Goal: Obtain resource: Download file/media

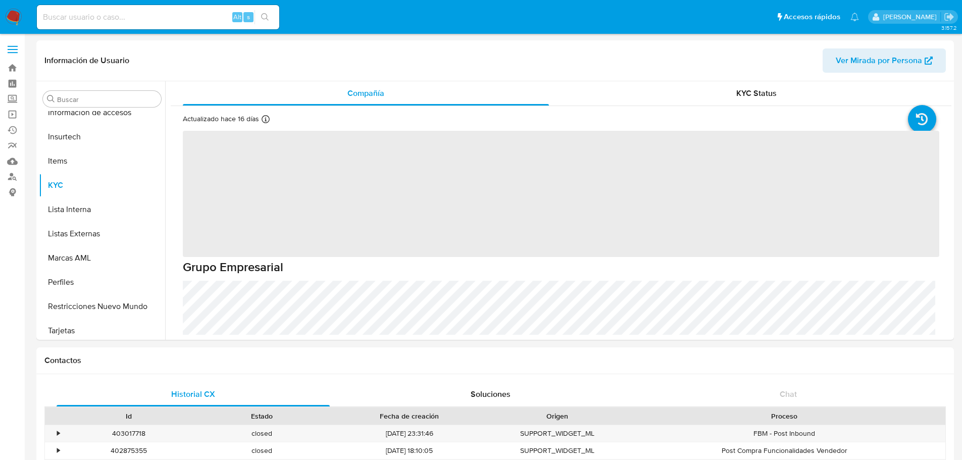
scroll to position [427, 0]
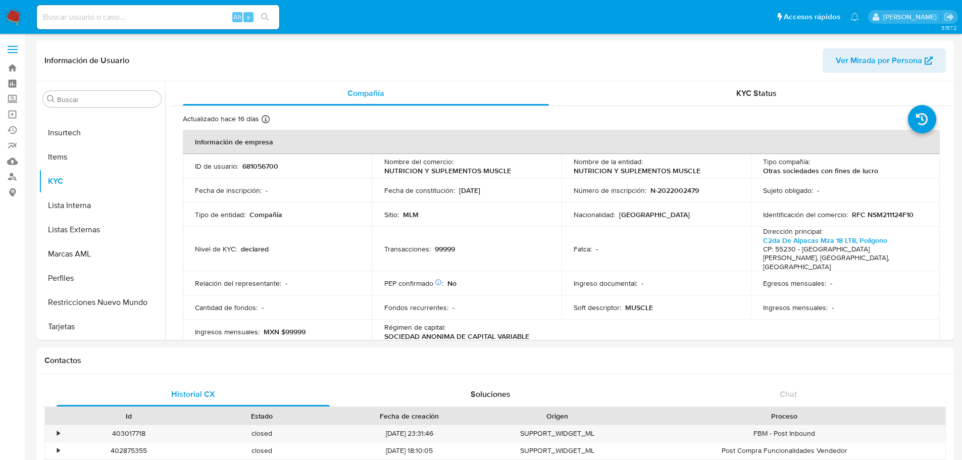
select select "10"
click at [155, 19] on input at bounding box center [158, 17] width 242 height 13
paste input "1878893224"
type input "1878893224"
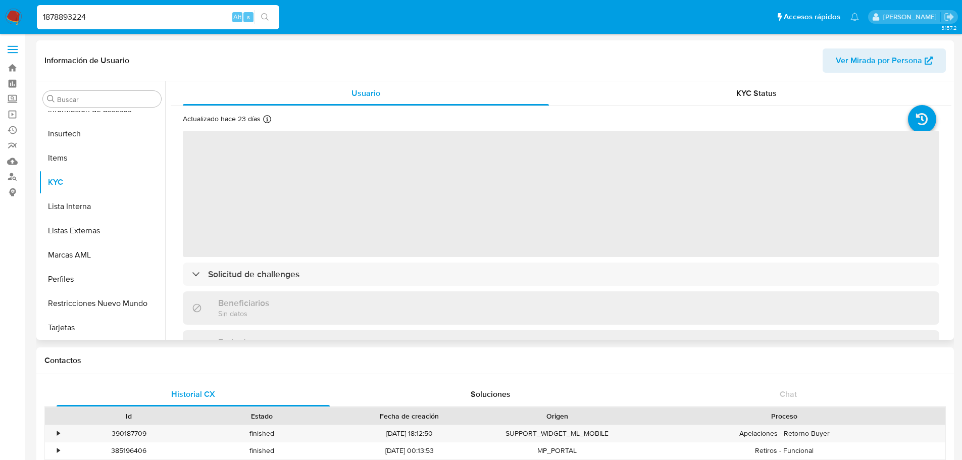
scroll to position [427, 0]
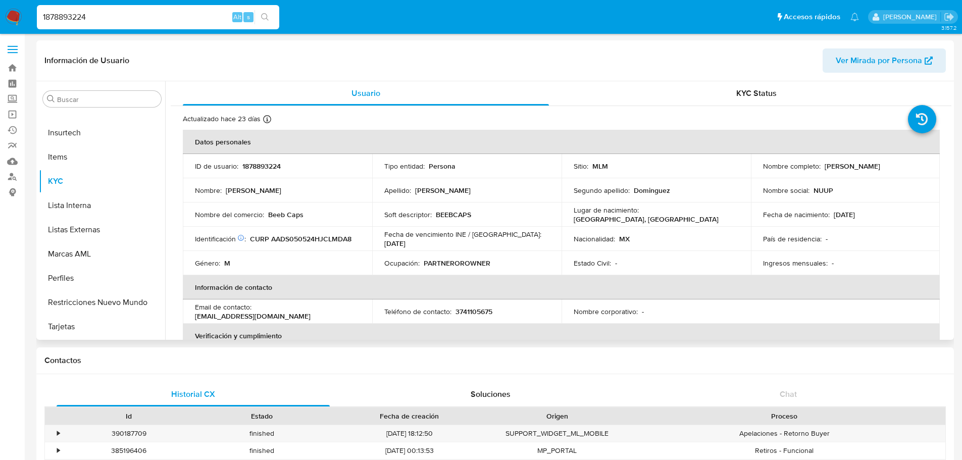
select select "10"
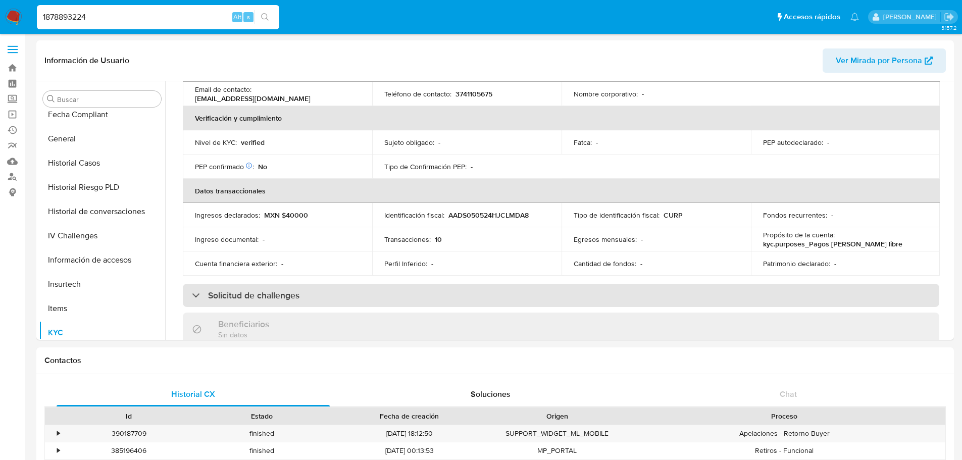
scroll to position [303, 0]
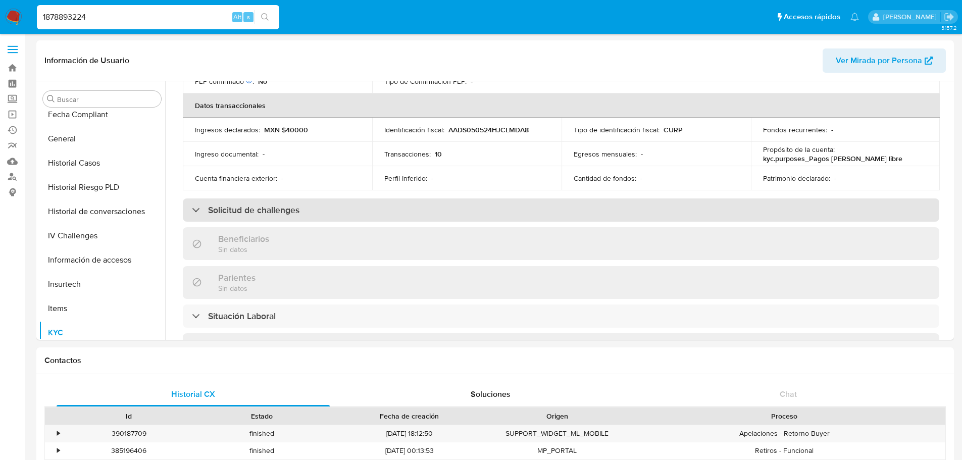
click at [252, 213] on h3 "Solicitud de challenges" at bounding box center [253, 209] width 91 height 11
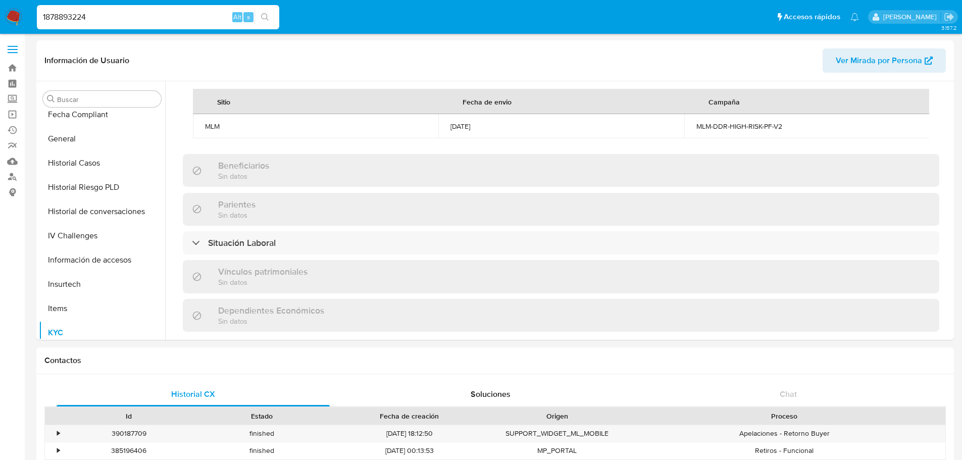
scroll to position [454, 0]
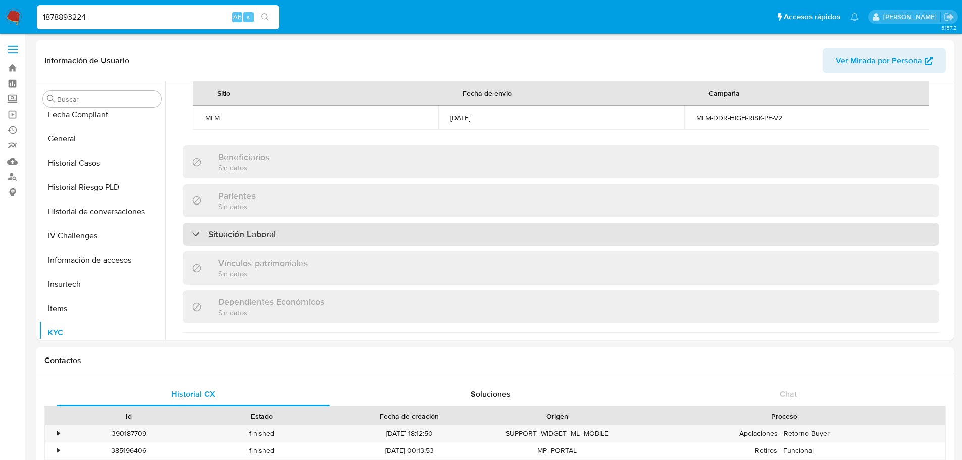
click at [260, 240] on h3 "Situación Laboral" at bounding box center [242, 234] width 68 height 11
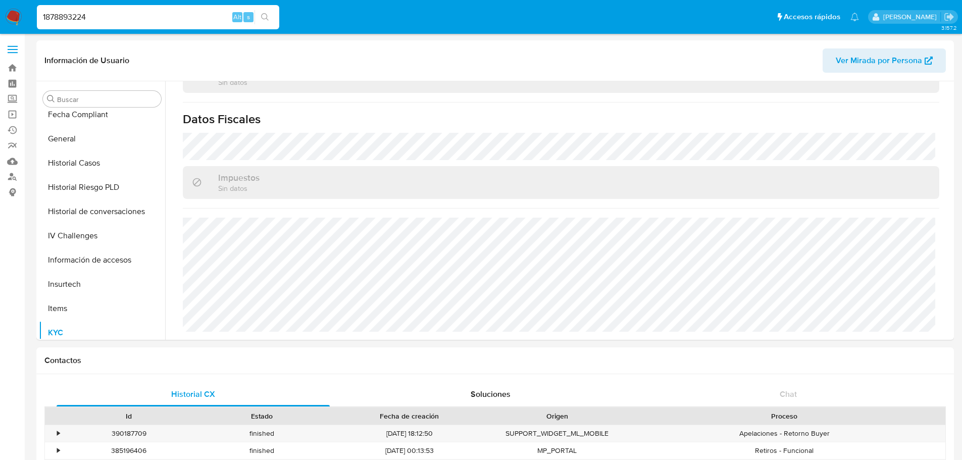
scroll to position [839, 0]
click at [84, 14] on input "1878893224" at bounding box center [158, 17] width 242 height 13
paste input "700904323"
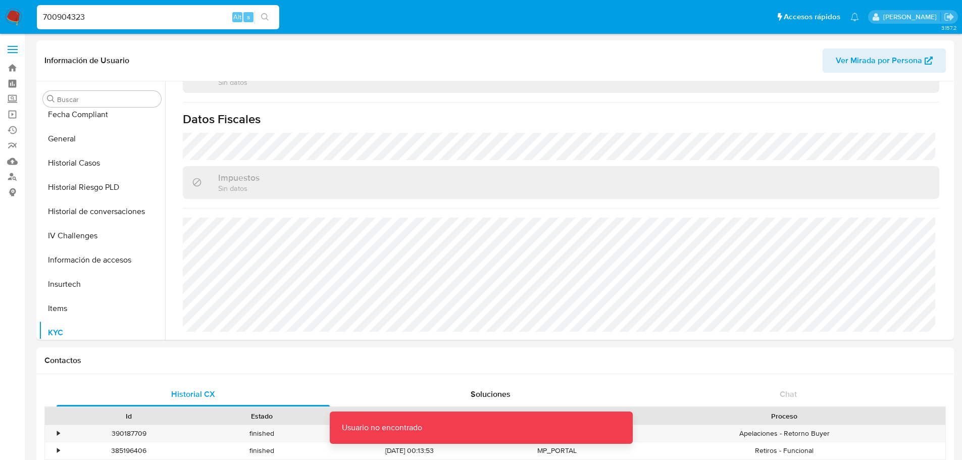
click at [129, 22] on input "700904323" at bounding box center [158, 17] width 242 height 13
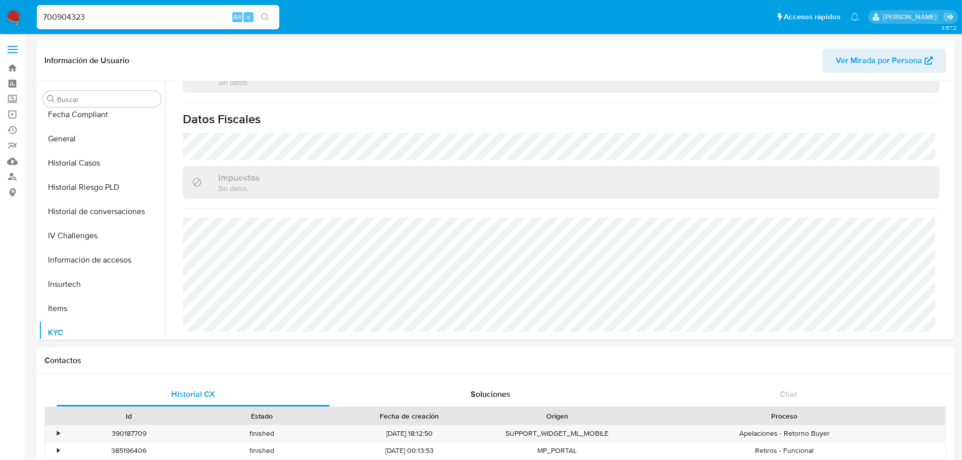
type input "700904323"
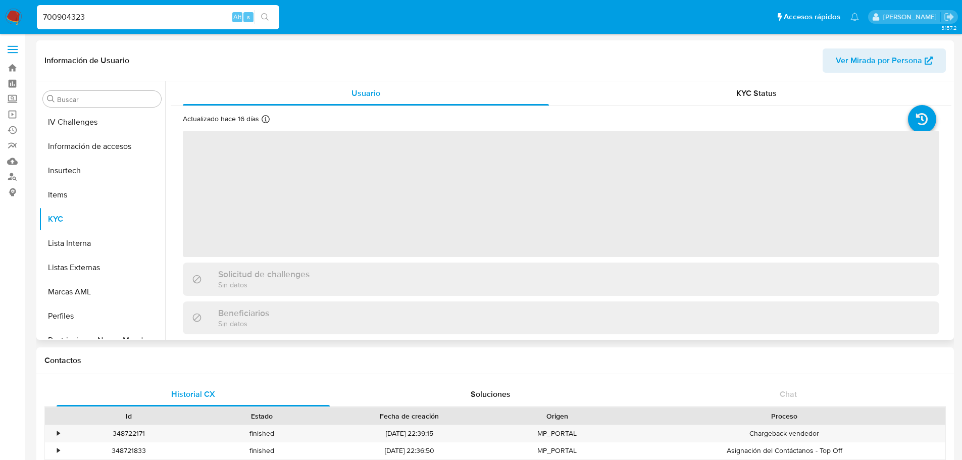
scroll to position [427, 0]
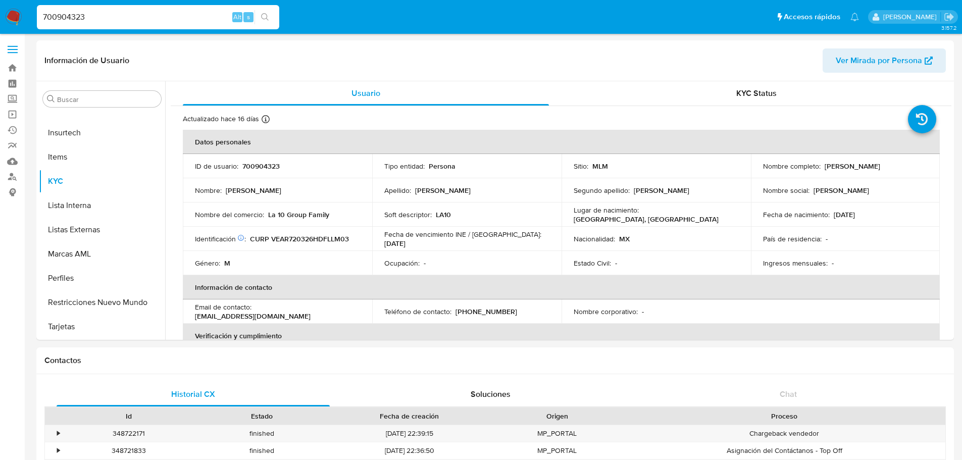
select select "10"
click at [105, 12] on input "700904323" at bounding box center [158, 17] width 242 height 13
drag, startPoint x: 105, startPoint y: 17, endPoint x: 7, endPoint y: 10, distance: 98.2
paste input "1878893224"
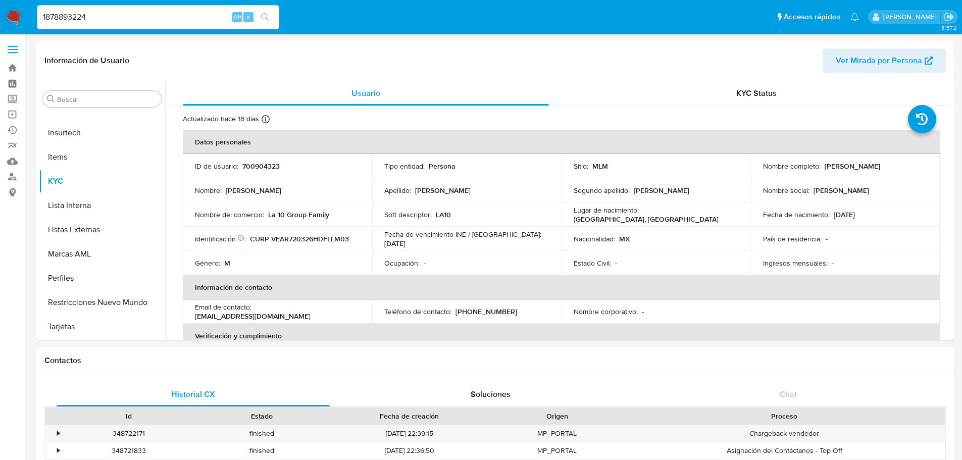
type input "1878893224"
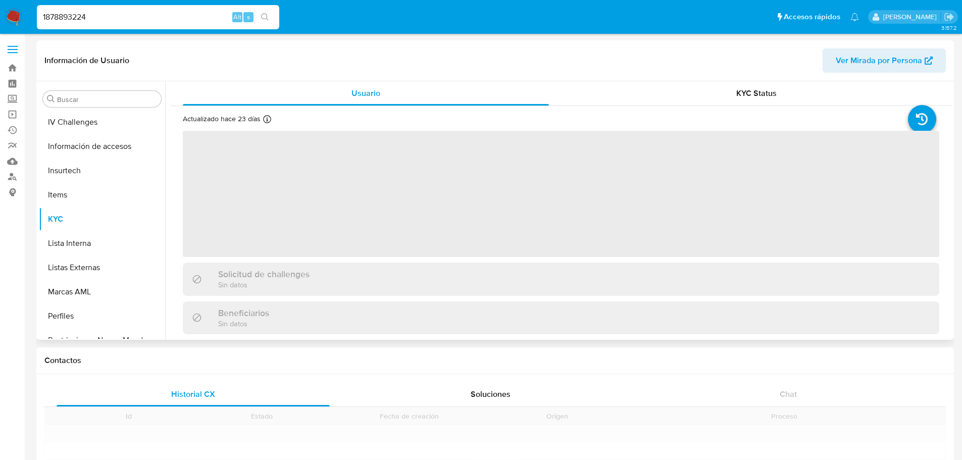
scroll to position [427, 0]
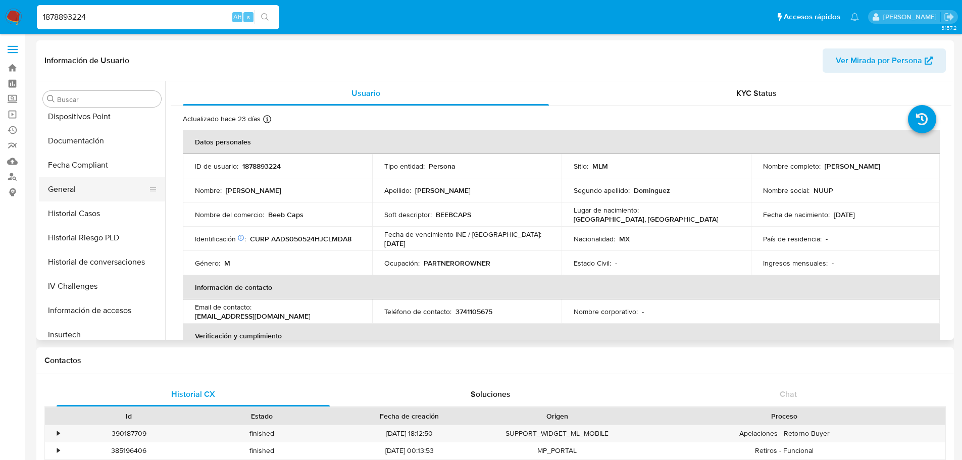
select select "10"
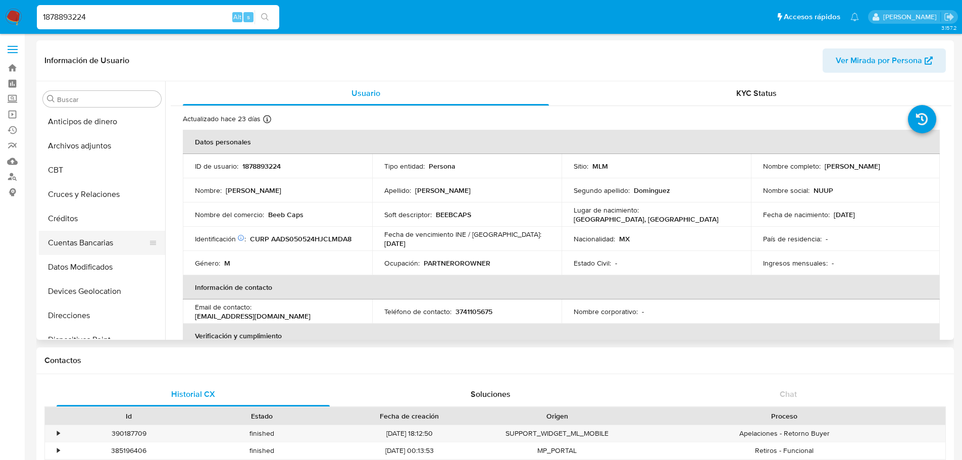
scroll to position [0, 0]
select select "10"
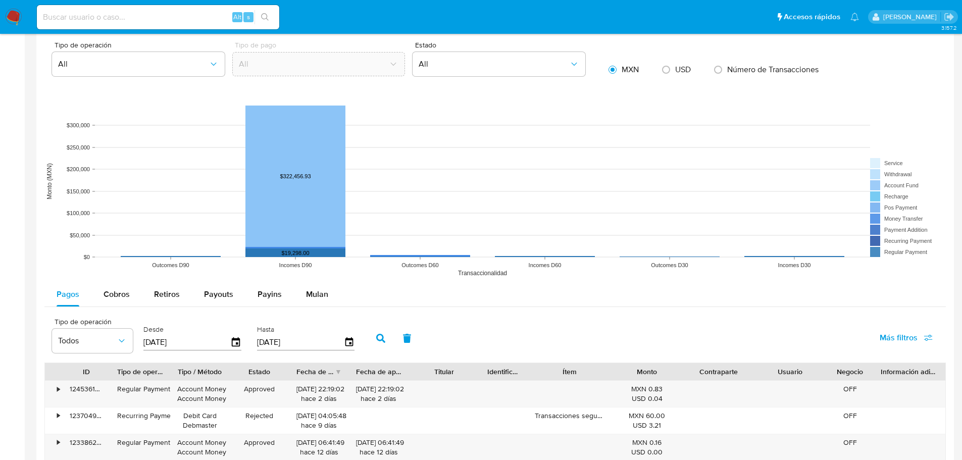
scroll to position [678, 0]
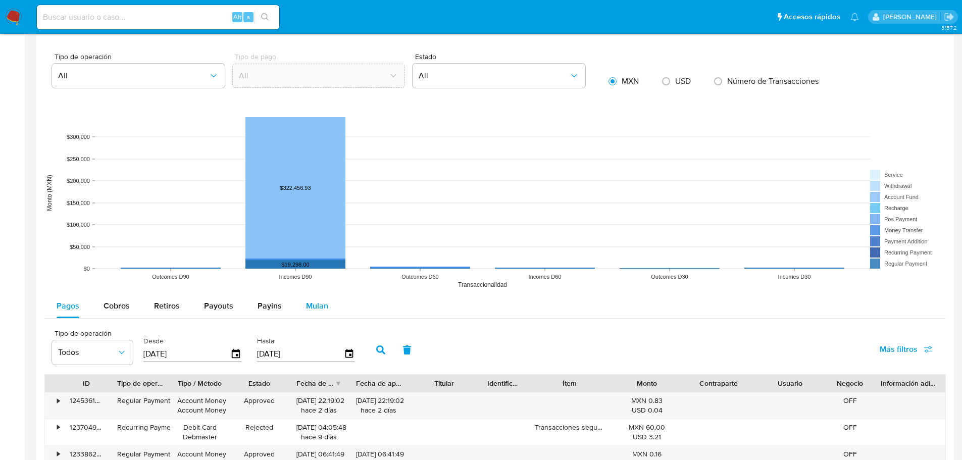
click at [308, 309] on span "Mulan" at bounding box center [317, 306] width 22 height 12
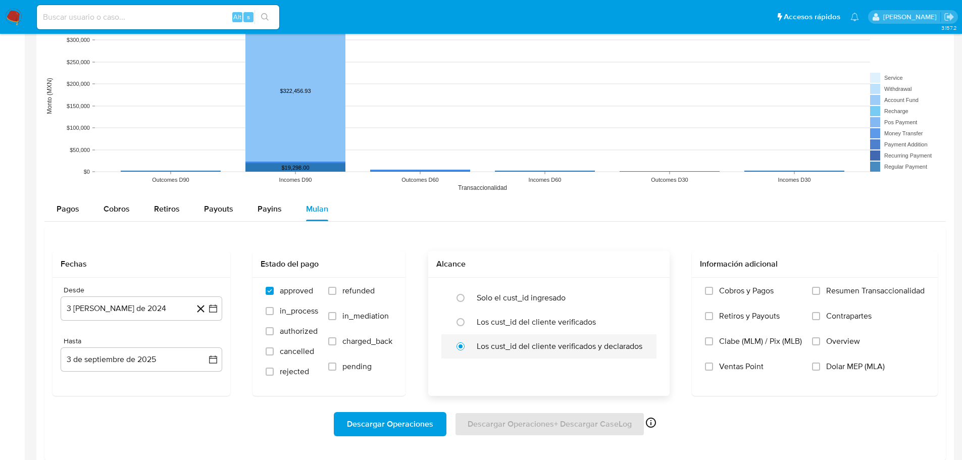
scroll to position [779, 0]
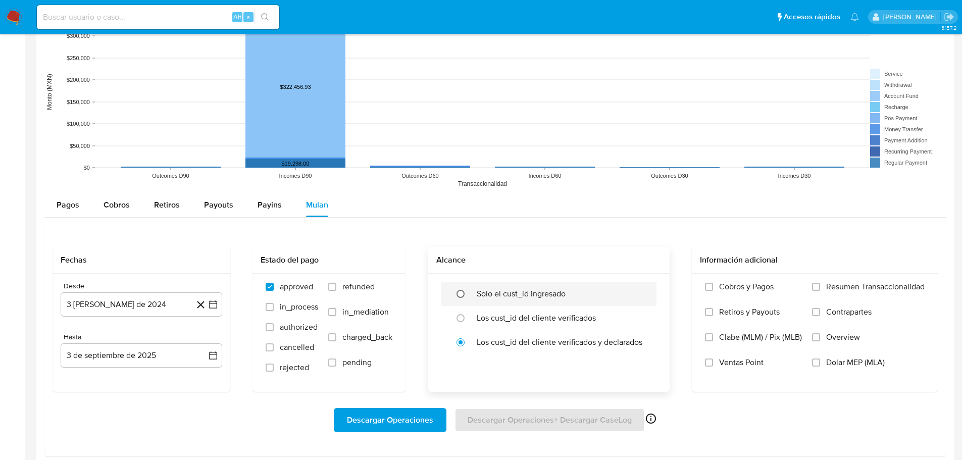
click at [454, 294] on input "radio" at bounding box center [460, 294] width 16 height 16
radio input "true"
click at [816, 290] on input "Resumen Transaccionalidad" at bounding box center [816, 287] width 8 height 8
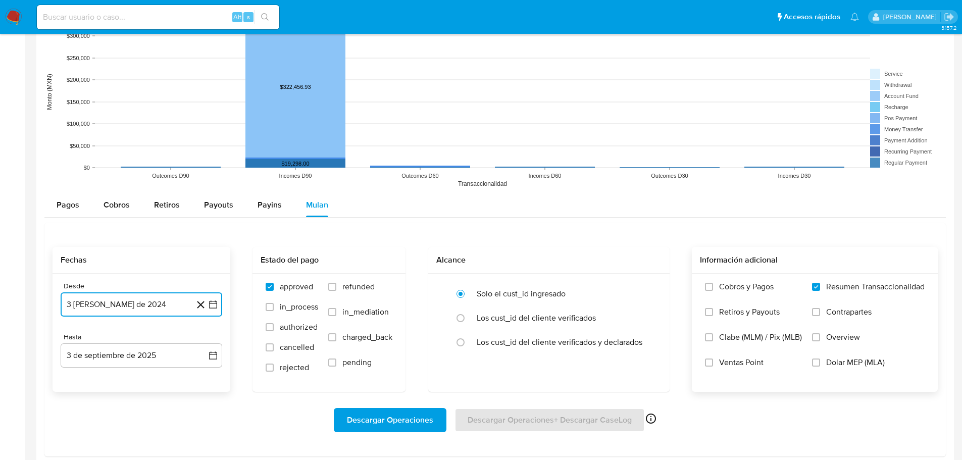
click at [210, 307] on icon "button" at bounding box center [213, 304] width 10 height 10
click at [145, 150] on span "agosto 2024" at bounding box center [137, 151] width 46 height 10
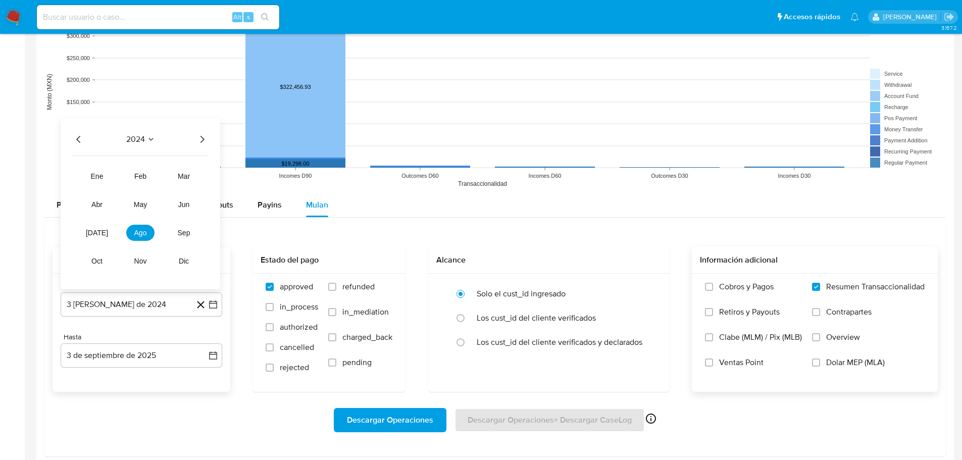
click at [153, 137] on icon "Seleccionar mes y año" at bounding box center [151, 139] width 8 height 8
click at [166, 148] on icon "Seleccionar mes y año" at bounding box center [166, 151] width 8 height 8
click at [202, 140] on icon "Año siguiente" at bounding box center [202, 139] width 12 height 12
click at [89, 177] on button "ene" at bounding box center [97, 176] width 28 height 16
click at [121, 185] on button "1" at bounding box center [121, 188] width 16 height 16
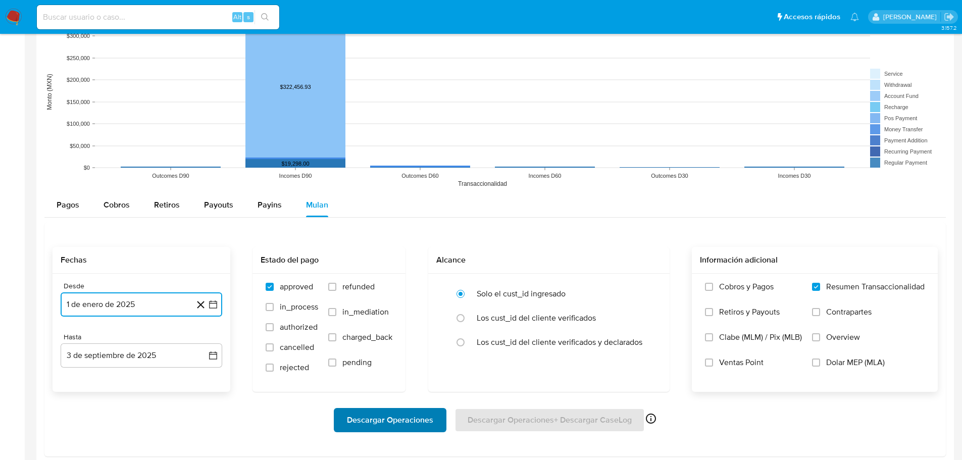
click at [416, 413] on span "Descargar Operaciones" at bounding box center [390, 420] width 86 height 22
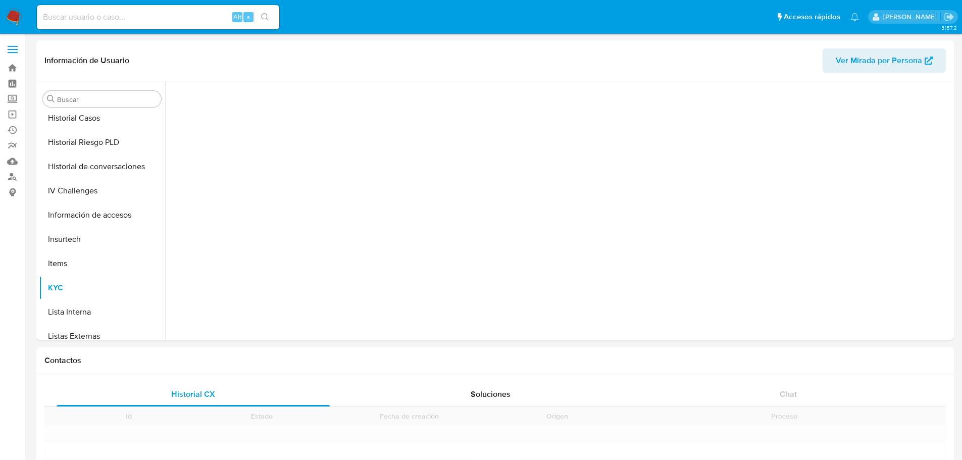
scroll to position [427, 0]
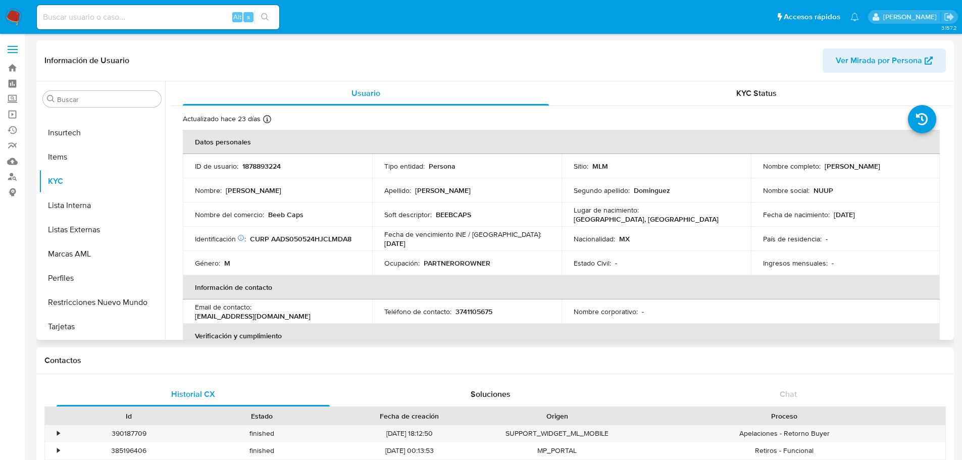
select select "10"
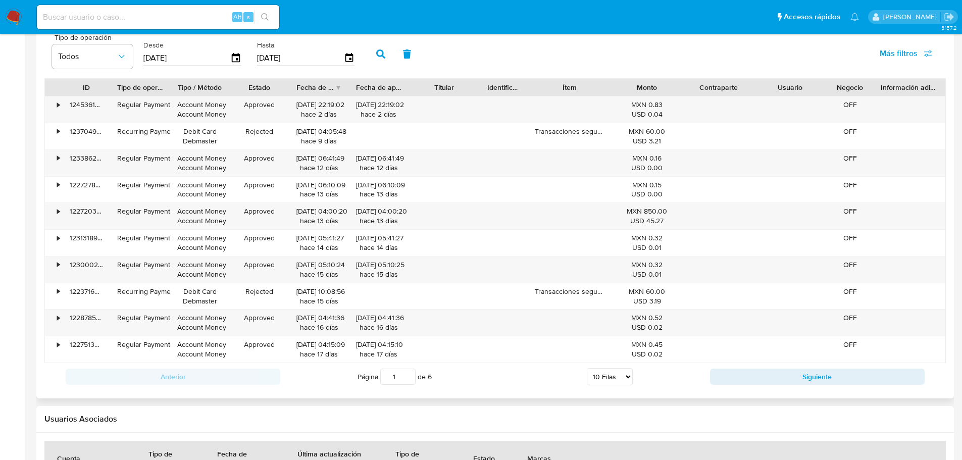
scroll to position [858, 0]
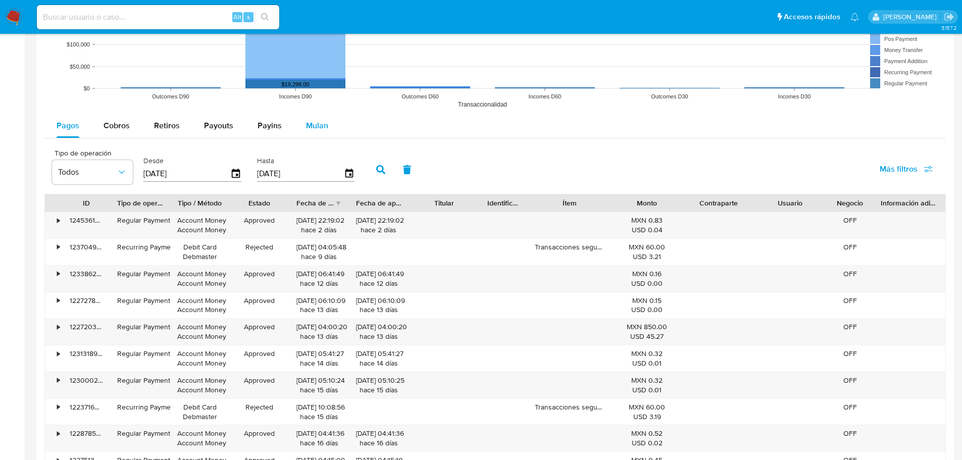
click at [306, 123] on span "Mulan" at bounding box center [317, 126] width 22 height 12
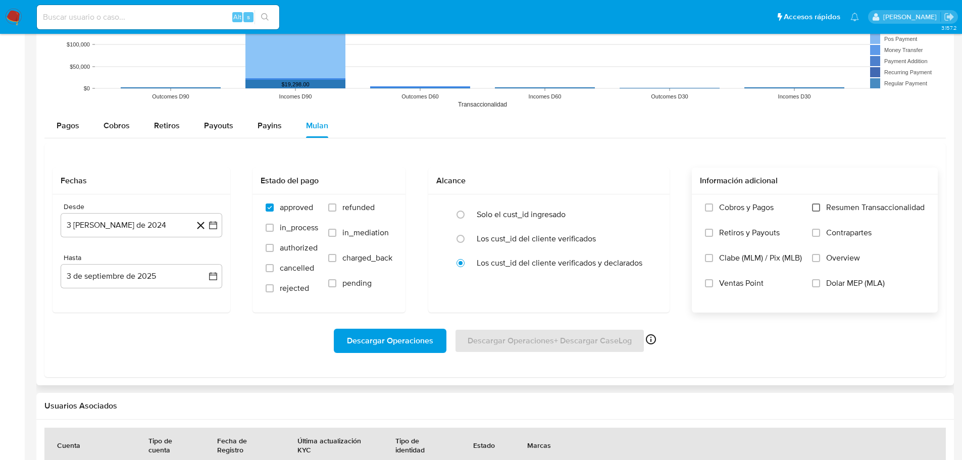
click at [818, 203] on input "Resumen Transaccionalidad" at bounding box center [816, 207] width 8 height 8
click at [816, 258] on input "Overview" at bounding box center [816, 258] width 8 height 8
click at [118, 230] on button "3 [PERSON_NAME] de 2024" at bounding box center [142, 225] width 162 height 24
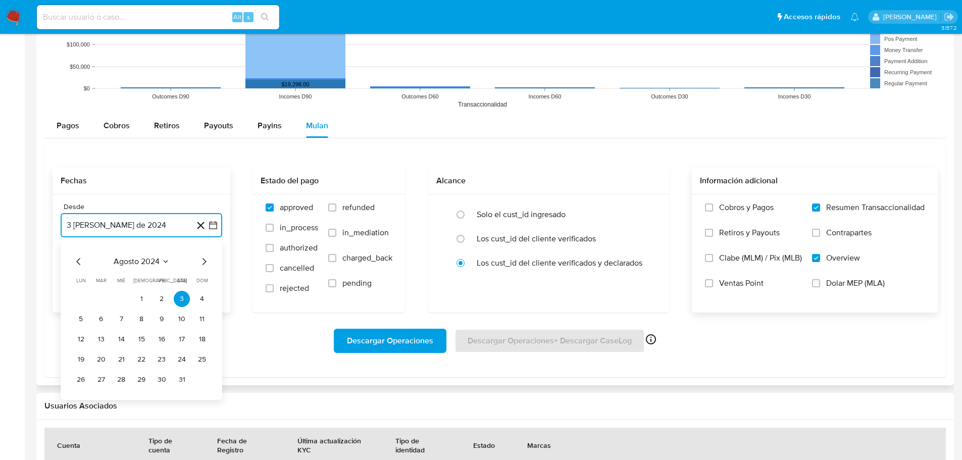
click at [202, 265] on icon "Mes siguiente" at bounding box center [204, 261] width 12 height 12
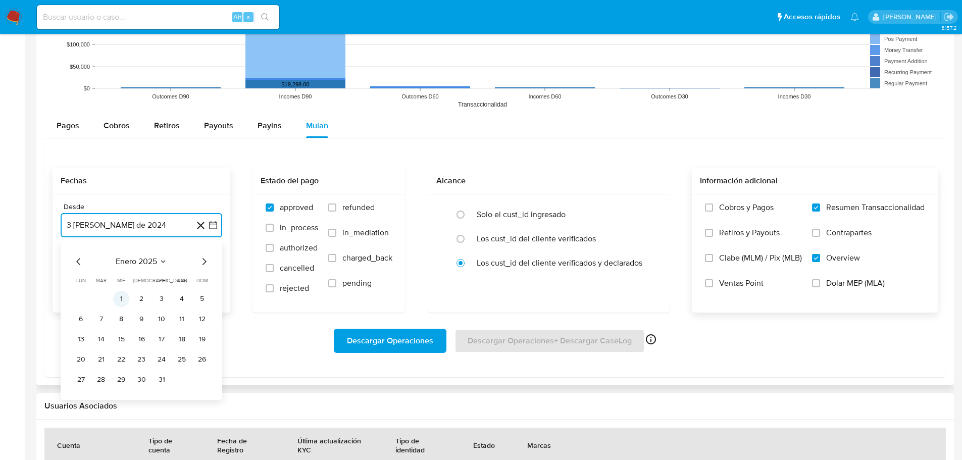
click at [126, 297] on button "1" at bounding box center [121, 299] width 16 height 16
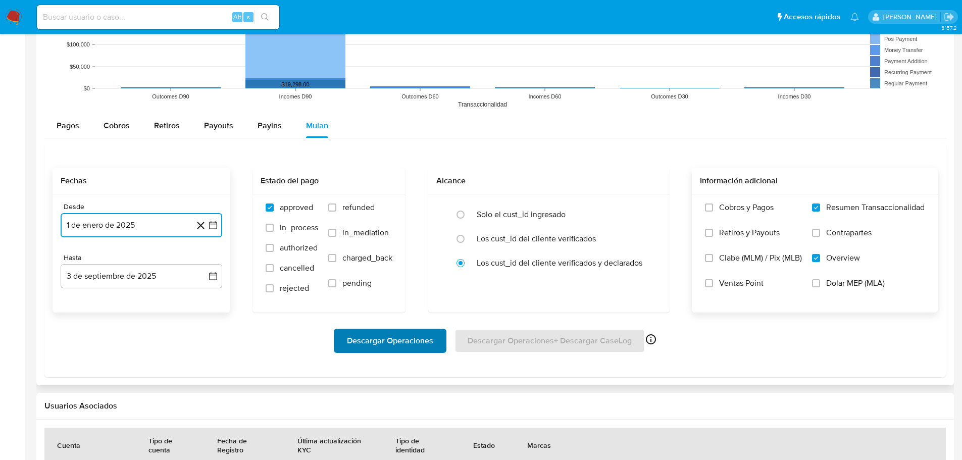
click at [373, 340] on span "Descargar Operaciones" at bounding box center [390, 341] width 86 height 22
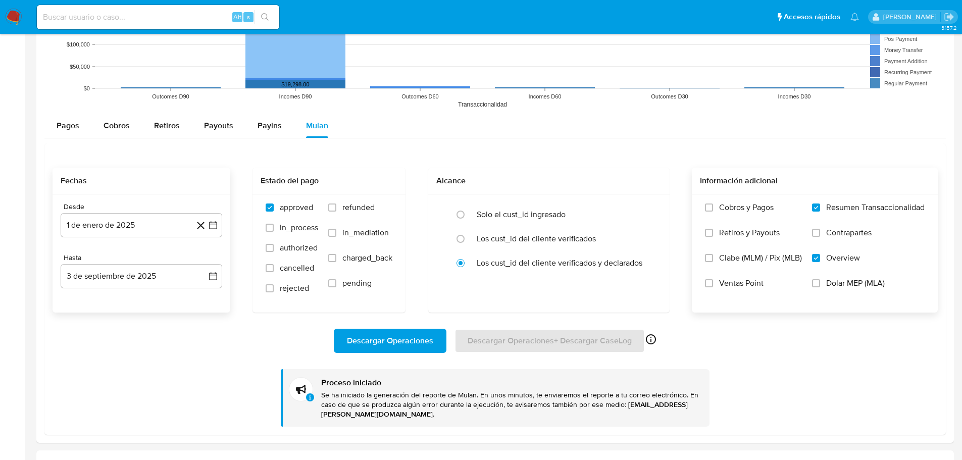
click at [114, 21] on input at bounding box center [158, 17] width 242 height 13
paste input "609389670"
type input "609389670"
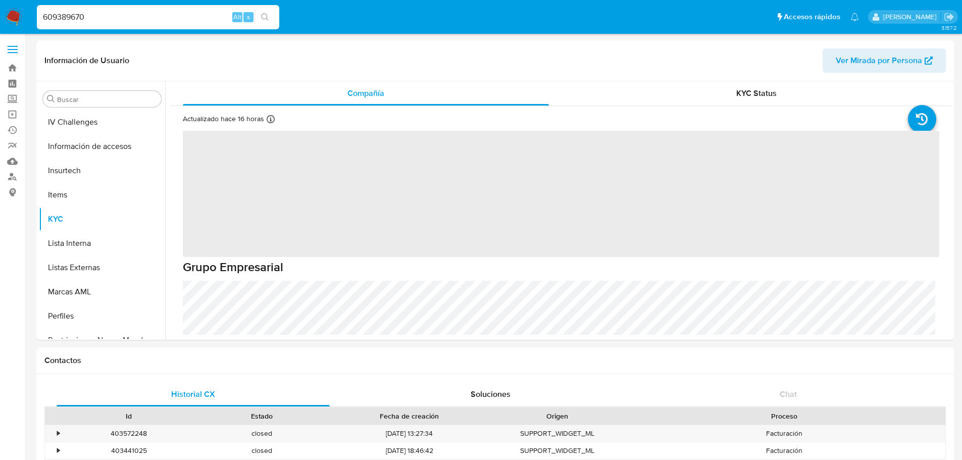
scroll to position [427, 0]
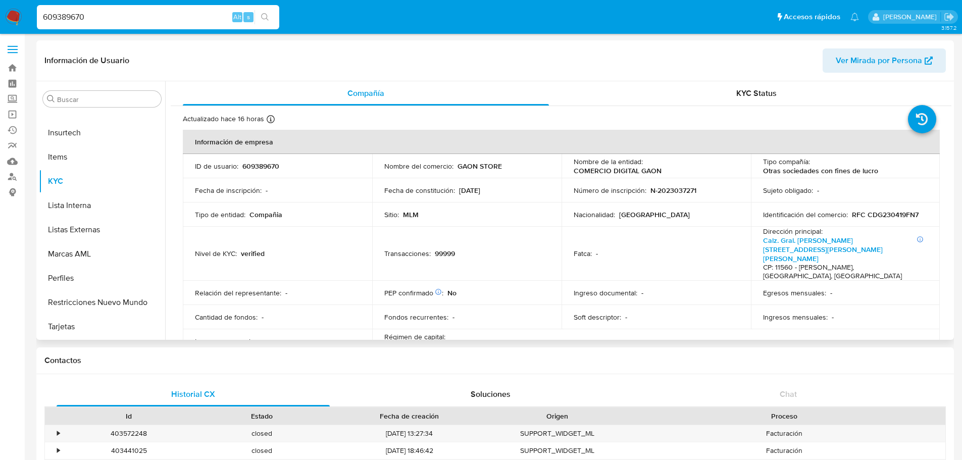
select select "10"
drag, startPoint x: 646, startPoint y: 167, endPoint x: 753, endPoint y: 166, distance: 106.5
click at [753, 166] on tr "ID de usuario : 609389670 Nombre del comercio : GAON STORE Nombre de la entidad…" at bounding box center [561, 166] width 757 height 24
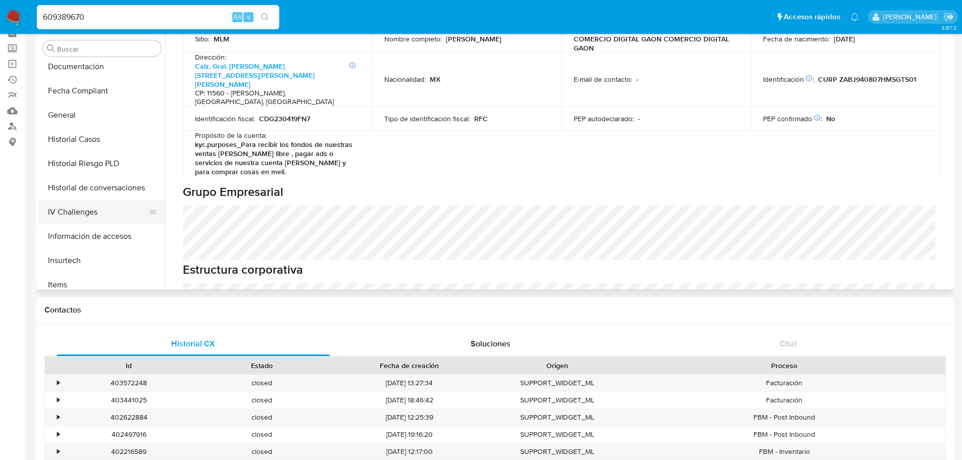
scroll to position [225, 0]
click at [95, 158] on button "Historial Casos" at bounding box center [98, 163] width 118 height 24
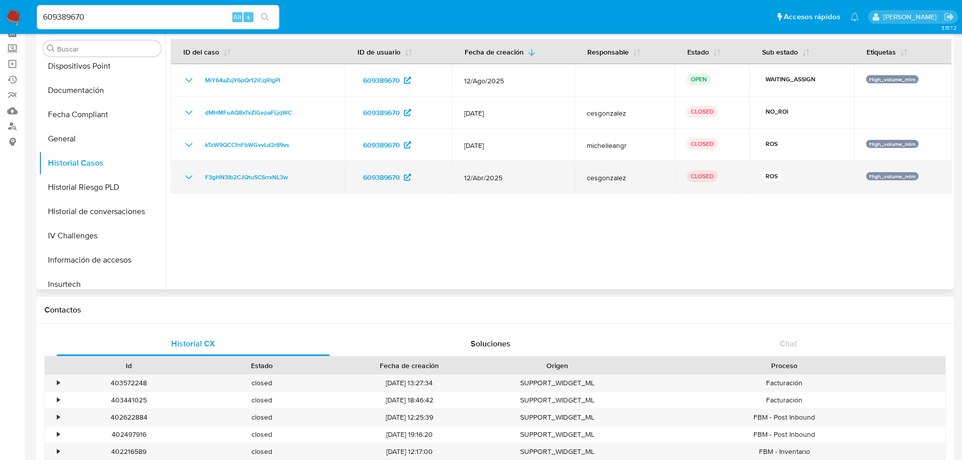
drag, startPoint x: 512, startPoint y: 177, endPoint x: 465, endPoint y: 176, distance: 47.5
click at [461, 176] on td "12/Abr/2025" at bounding box center [513, 177] width 122 height 32
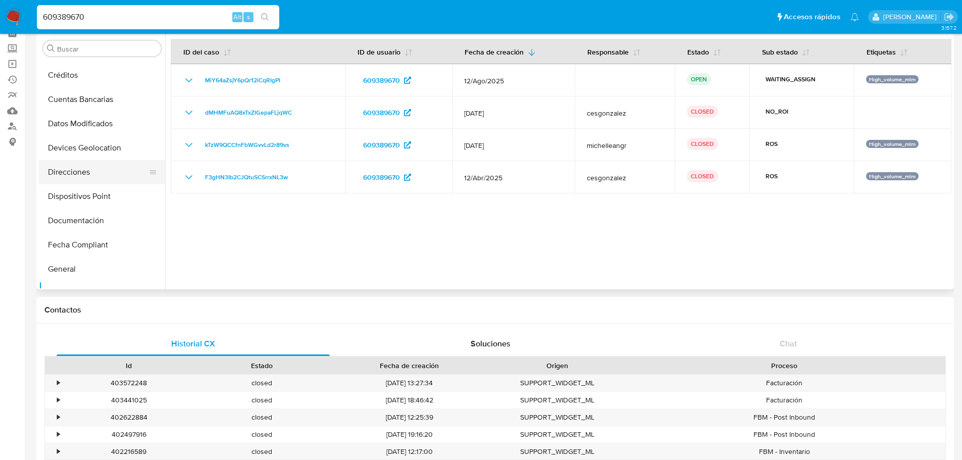
scroll to position [73, 0]
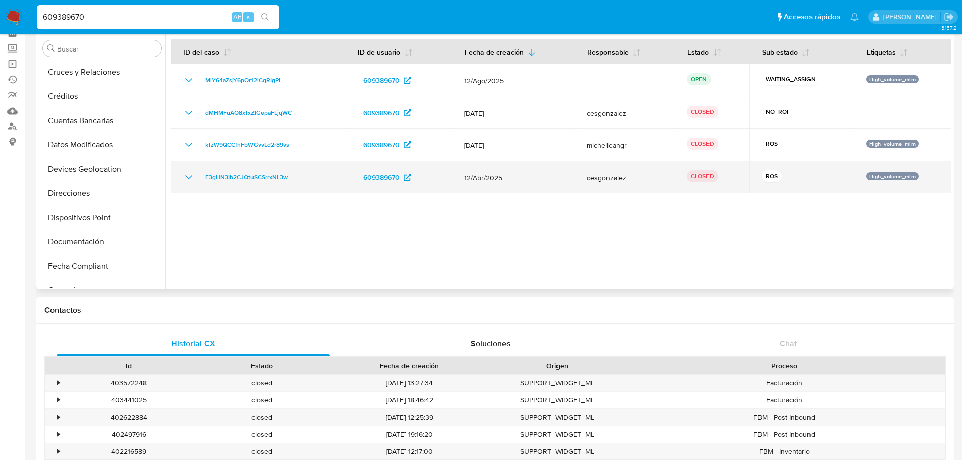
click at [196, 174] on div "F3gHN3Ib2CJQtuSCSrrxNL3w" at bounding box center [258, 177] width 150 height 12
drag, startPoint x: 186, startPoint y: 177, endPoint x: 205, endPoint y: 190, distance: 23.0
click at [186, 177] on icon "Mostrar/Ocultar" at bounding box center [189, 177] width 12 height 12
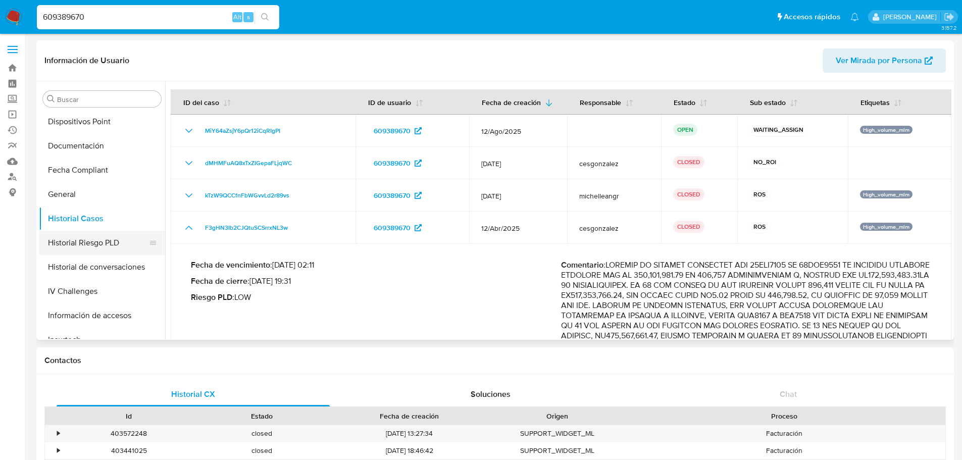
scroll to position [202, 0]
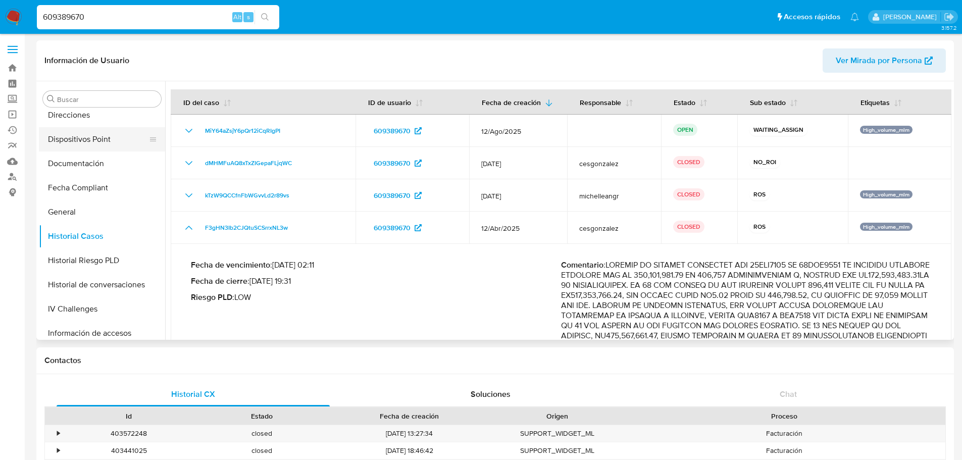
click at [87, 142] on button "Dispositivos Point" at bounding box center [98, 139] width 118 height 24
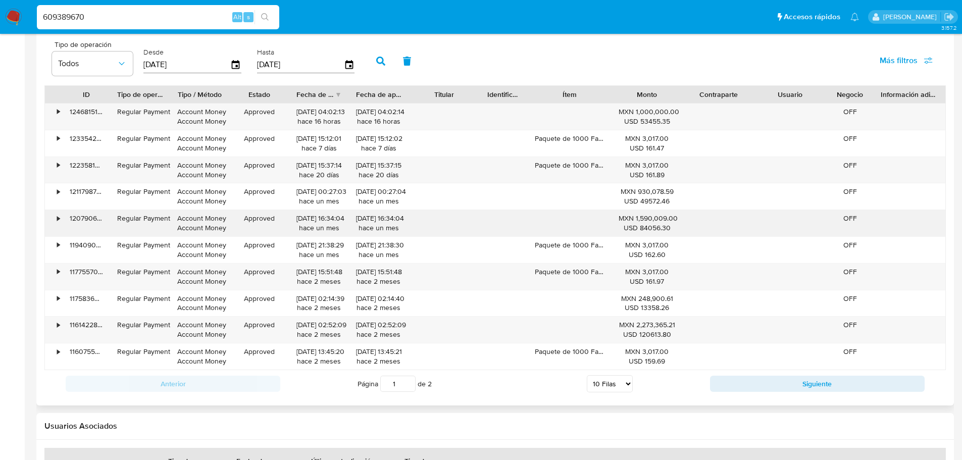
scroll to position [909, 0]
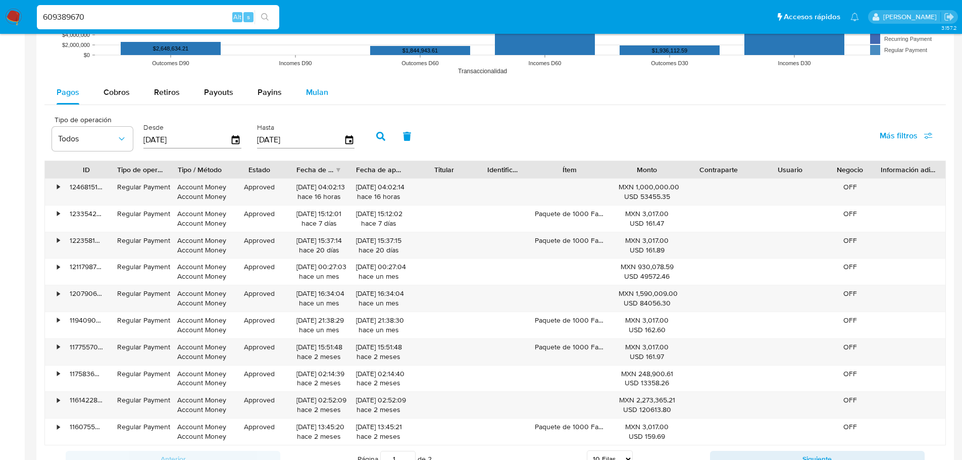
click at [314, 92] on span "Mulan" at bounding box center [317, 92] width 22 height 12
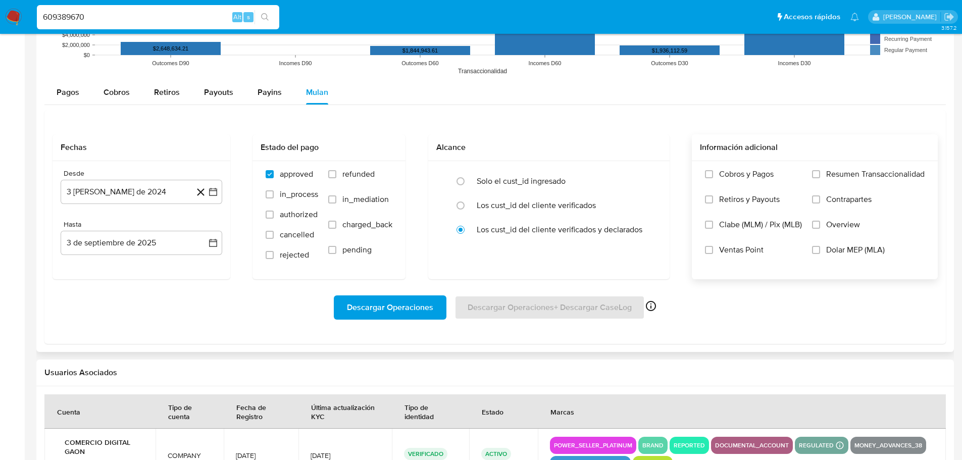
click at [824, 175] on label "Resumen Transaccionalidad" at bounding box center [868, 181] width 113 height 25
click at [820, 175] on input "Resumen Transaccionalidad" at bounding box center [816, 174] width 8 height 8
click at [818, 227] on input "Overview" at bounding box center [816, 225] width 8 height 8
click at [712, 250] on input "Ventas Point" at bounding box center [709, 250] width 8 height 8
click at [460, 182] on input "radio" at bounding box center [460, 181] width 16 height 16
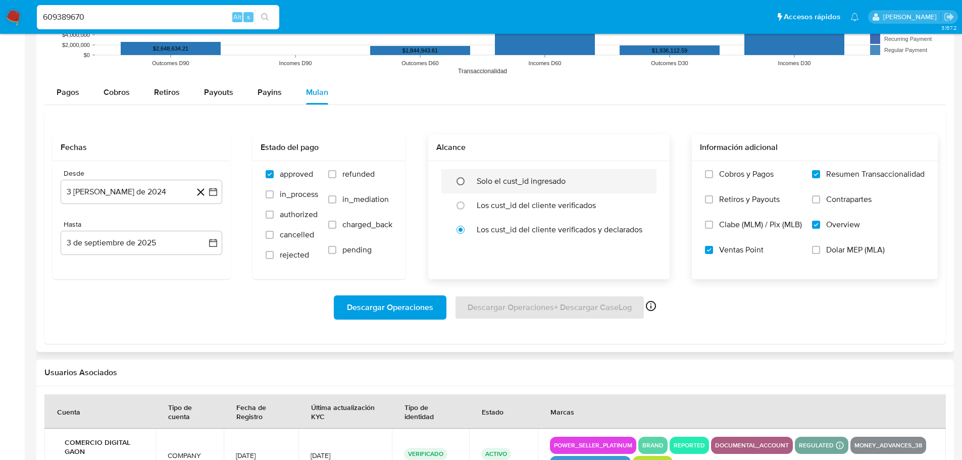
radio input "true"
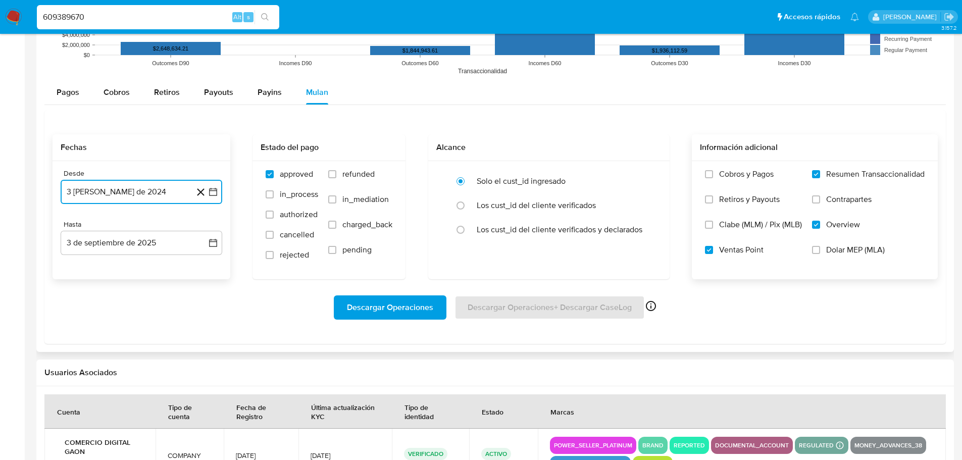
click at [217, 190] on icon "button" at bounding box center [213, 192] width 8 height 8
click at [133, 230] on span "agosto 2024" at bounding box center [137, 228] width 46 height 10
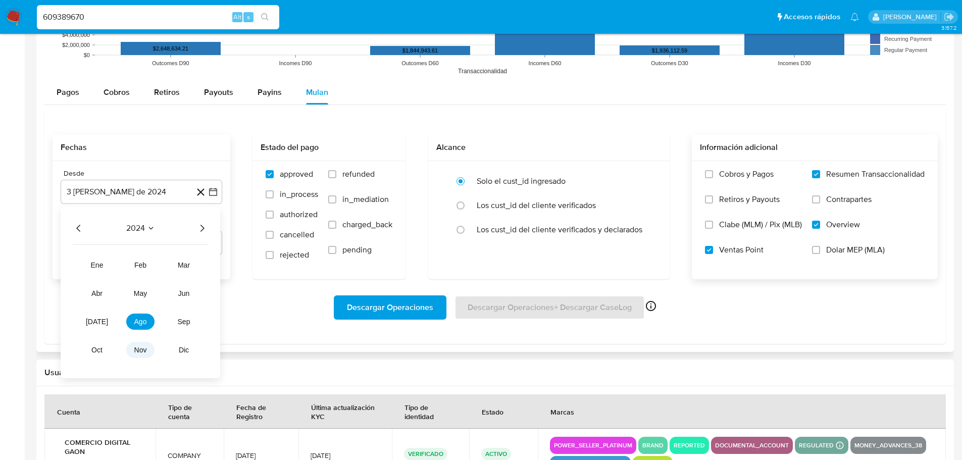
click at [137, 347] on span "nov" at bounding box center [140, 350] width 13 height 8
click at [233, 215] on div "Fechas Desde 3 [PERSON_NAME] de 2024 noviembre 2024 noviembre 2024 lun lunes ma…" at bounding box center [495, 206] width 885 height 145
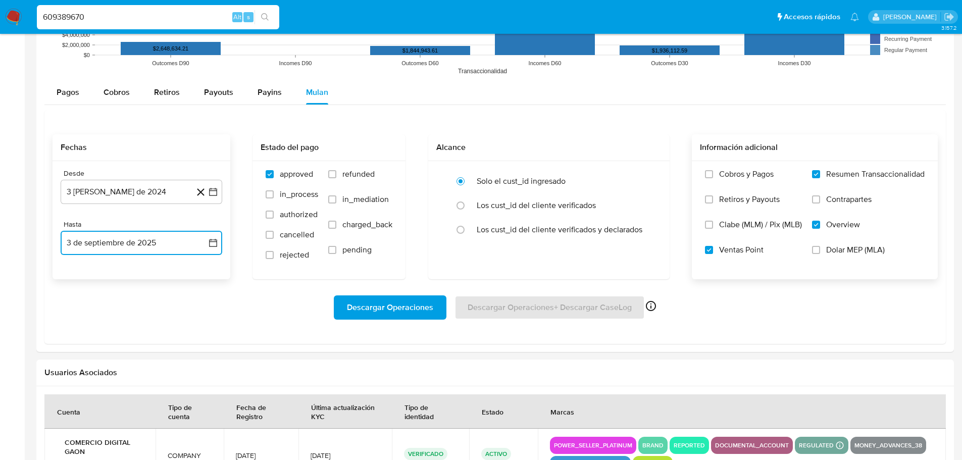
click at [196, 248] on button "3 de septiembre de 2025" at bounding box center [142, 243] width 162 height 24
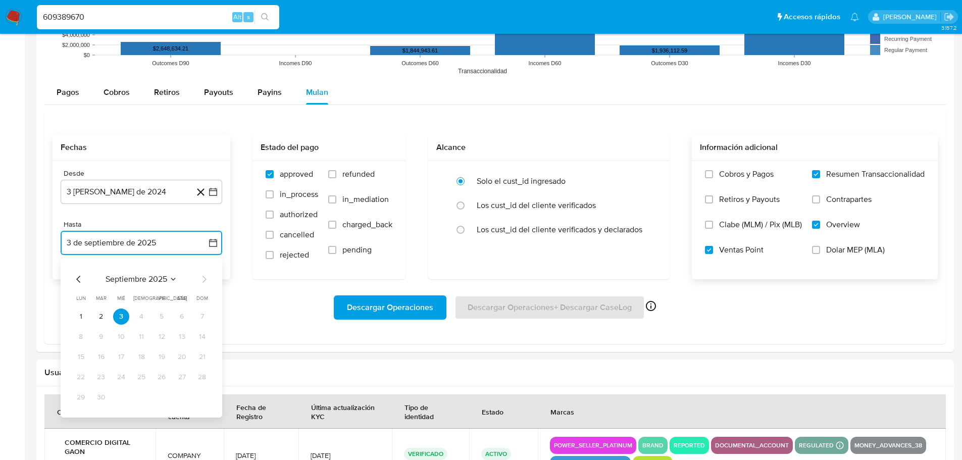
click at [82, 279] on icon "Mes anterior" at bounding box center [79, 279] width 12 height 12
click at [201, 398] on button "31" at bounding box center [202, 397] width 16 height 16
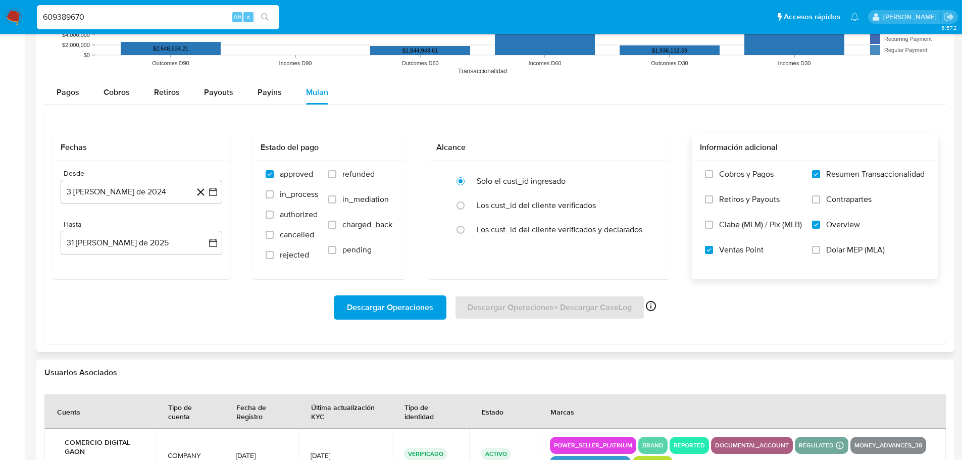
drag, startPoint x: 268, startPoint y: 305, endPoint x: 273, endPoint y: 310, distance: 7.2
click at [267, 305] on div "Descargar Operaciones Descargar Operaciones + Descargar CaseLog Habilitado solo…" at bounding box center [495, 307] width 885 height 24
click at [411, 310] on span "Descargar Operaciones" at bounding box center [390, 307] width 86 height 22
